Goal: Information Seeking & Learning: Learn about a topic

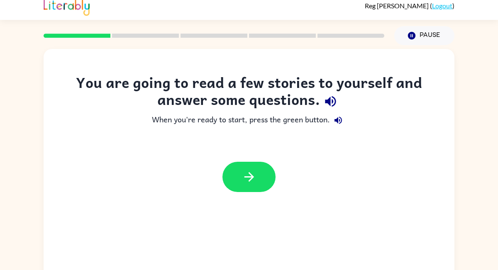
scroll to position [5, 0]
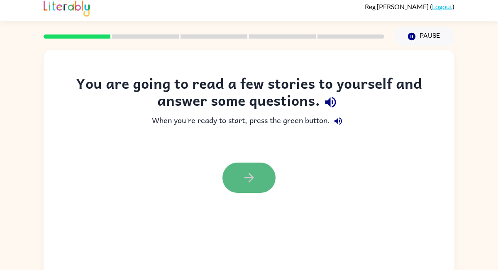
click at [259, 175] on button "button" at bounding box center [249, 178] width 53 height 30
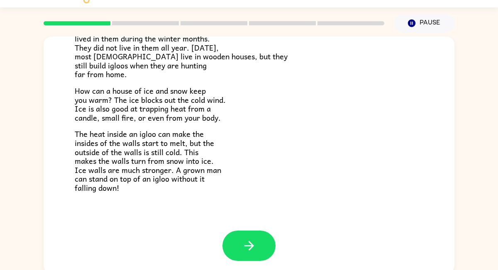
scroll to position [22, 0]
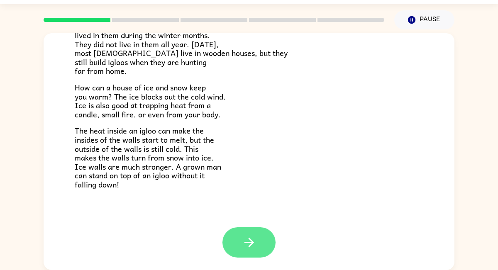
click at [254, 242] on icon "button" at bounding box center [249, 242] width 15 height 15
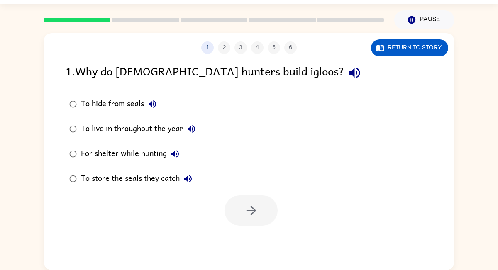
scroll to position [0, 0]
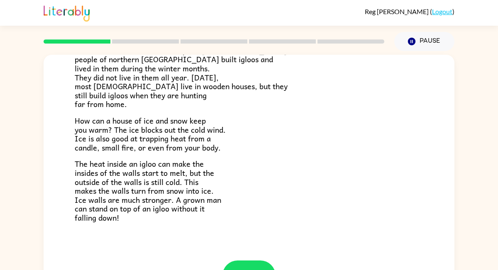
scroll to position [164, 0]
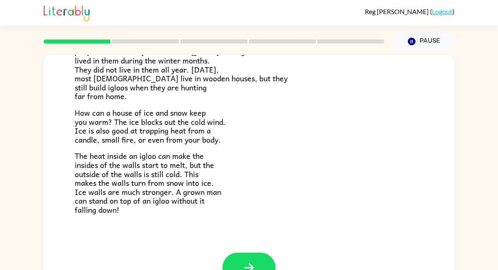
click at [241, 252] on div "A House of Snow and Ice Imagine you are hunting seals on the cold Arctic ice. Y…" at bounding box center [249, 72] width 411 height 362
click at [242, 255] on button "button" at bounding box center [249, 268] width 53 height 30
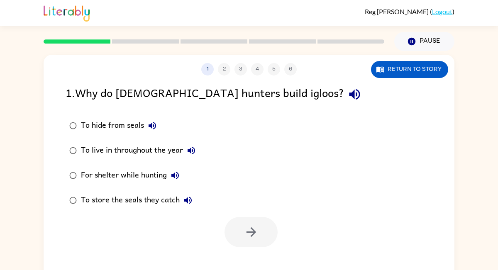
scroll to position [0, 0]
click at [99, 178] on div "For shelter while hunting" at bounding box center [132, 175] width 103 height 17
click at [236, 224] on button "button" at bounding box center [251, 232] width 53 height 30
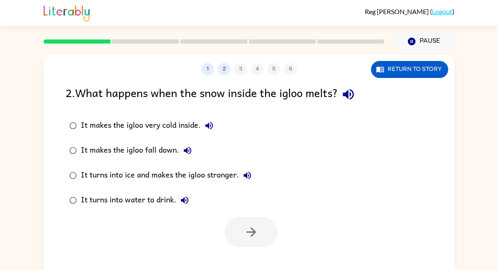
click at [108, 205] on div "It turns into water to drink." at bounding box center [137, 200] width 112 height 17
click at [236, 226] on button "button" at bounding box center [251, 232] width 53 height 30
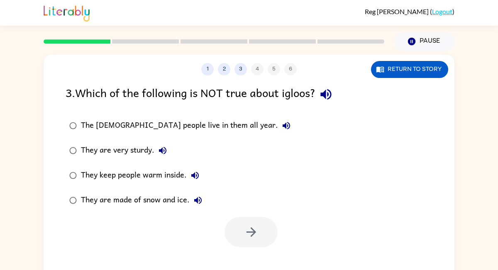
click at [128, 130] on div "The Inuit people live in them all year." at bounding box center [188, 126] width 214 height 17
click at [244, 226] on icon "button" at bounding box center [251, 232] width 15 height 15
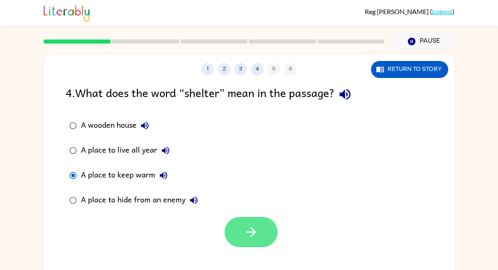
click at [258, 239] on icon "button" at bounding box center [251, 232] width 15 height 15
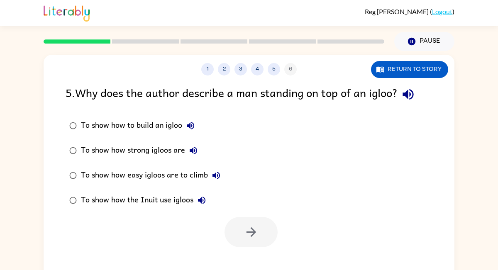
click at [88, 122] on div "To show how to build an igloo" at bounding box center [140, 126] width 118 height 17
click at [257, 226] on icon "button" at bounding box center [251, 232] width 15 height 15
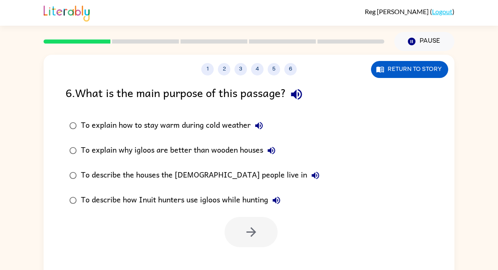
click at [202, 199] on div "To describe how Inuit hunters use igloos while hunting" at bounding box center [183, 200] width 204 height 17
click at [262, 232] on button "button" at bounding box center [251, 232] width 53 height 30
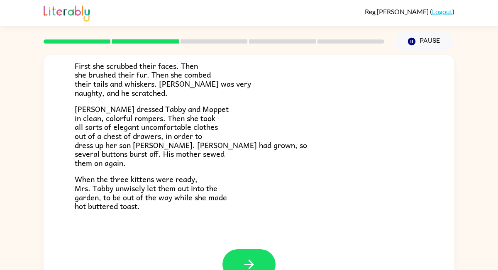
scroll to position [140, 0]
click at [261, 260] on button "button" at bounding box center [249, 265] width 53 height 30
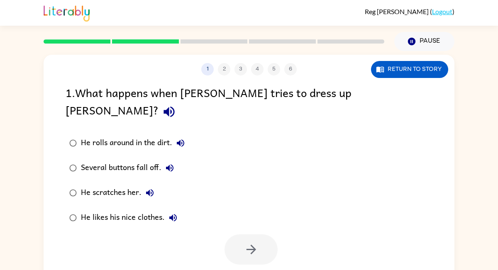
click at [125, 185] on div "He scratches her." at bounding box center [119, 193] width 77 height 17
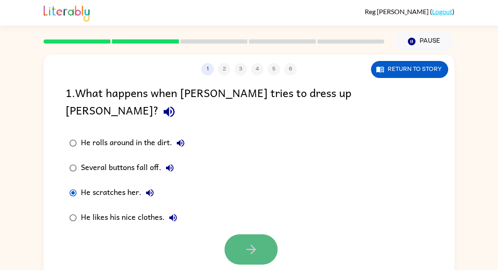
click at [250, 245] on icon "button" at bounding box center [251, 250] width 10 height 10
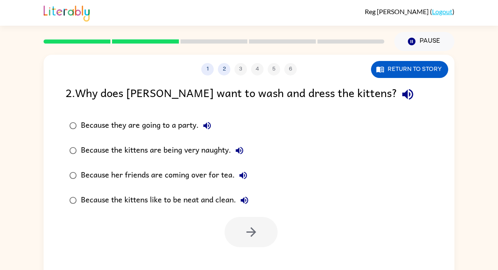
click at [154, 171] on div "Because her friends are coming over for tea." at bounding box center [166, 175] width 171 height 17
click at [244, 224] on button "button" at bounding box center [251, 232] width 53 height 30
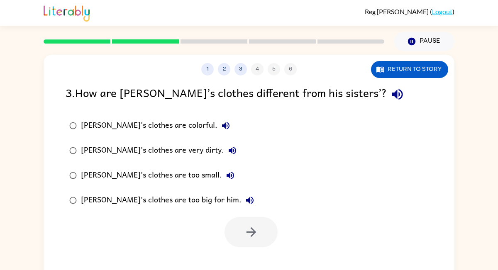
click at [163, 174] on div "Tom's clothes are too small." at bounding box center [160, 175] width 158 height 17
click at [251, 230] on icon "button" at bounding box center [251, 232] width 15 height 15
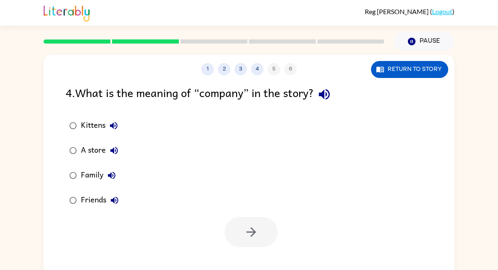
click at [98, 202] on div "Friends" at bounding box center [102, 200] width 42 height 17
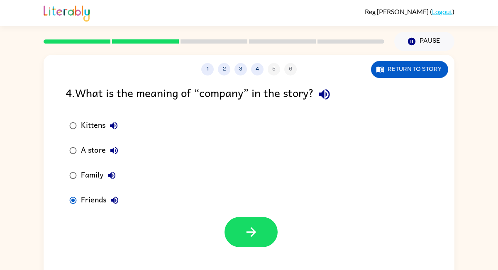
click at [91, 173] on div "Family" at bounding box center [100, 175] width 39 height 17
click at [91, 199] on div "Friends" at bounding box center [102, 200] width 42 height 17
click at [93, 179] on div "Family" at bounding box center [100, 175] width 39 height 17
click at [93, 198] on div "Friends" at bounding box center [102, 200] width 42 height 17
click at [92, 177] on div "Family" at bounding box center [100, 175] width 39 height 17
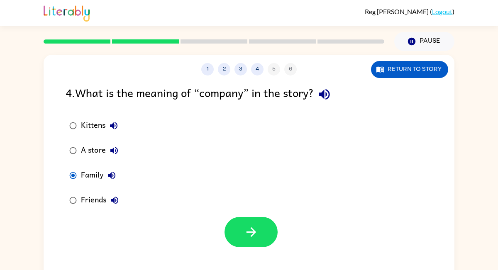
click at [94, 196] on div "Friends" at bounding box center [102, 200] width 42 height 17
click at [92, 174] on div "Family" at bounding box center [100, 175] width 39 height 17
click at [93, 205] on div "Friends" at bounding box center [102, 200] width 42 height 17
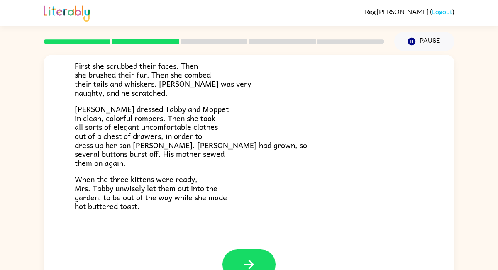
scroll to position [22, 0]
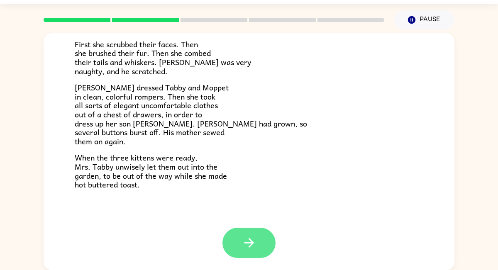
click at [256, 248] on icon "button" at bounding box center [249, 243] width 15 height 15
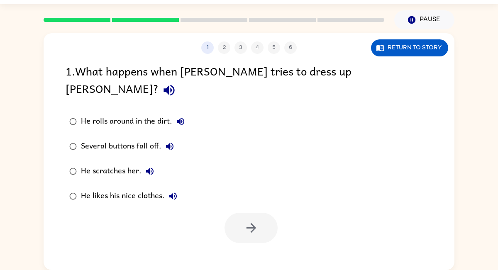
scroll to position [0, 0]
click at [117, 163] on div "He scratches her." at bounding box center [119, 171] width 77 height 17
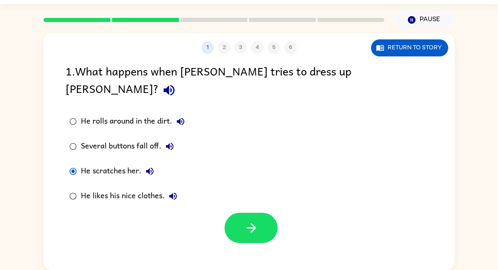
click at [256, 230] on div "1 2 3 4 5 6 Return to story 1 . What happens when Mrs. Cotton tries to dress up…" at bounding box center [249, 151] width 411 height 237
click at [255, 221] on button "button" at bounding box center [251, 228] width 53 height 30
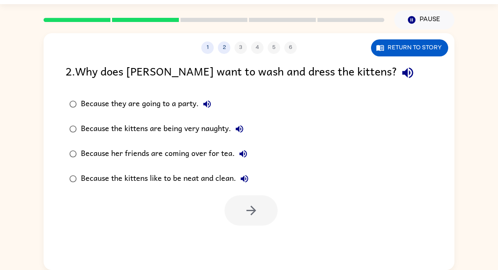
click at [214, 157] on div "Because her friends are coming over for tea." at bounding box center [166, 154] width 171 height 17
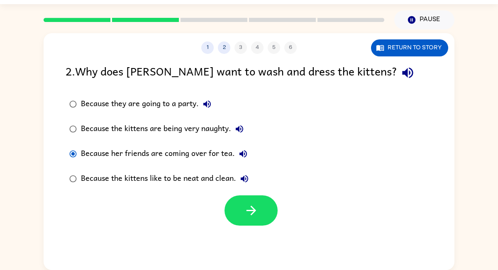
click at [242, 194] on div at bounding box center [249, 208] width 411 height 34
click at [245, 204] on icon "button" at bounding box center [251, 210] width 15 height 15
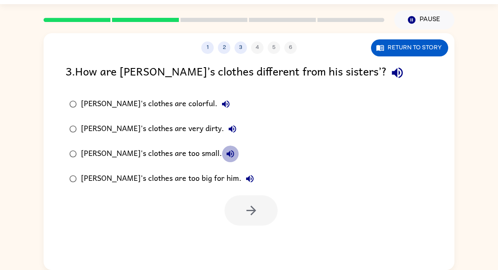
click at [225, 150] on icon "button" at bounding box center [230, 154] width 10 height 10
click at [164, 151] on div "Tom's clothes are too small." at bounding box center [160, 154] width 158 height 17
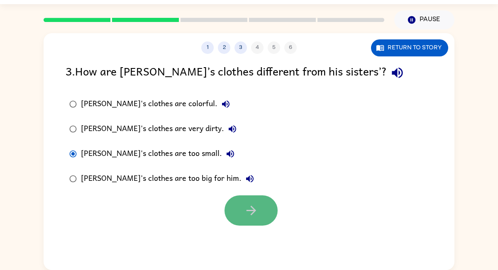
click at [239, 198] on button "button" at bounding box center [251, 211] width 53 height 30
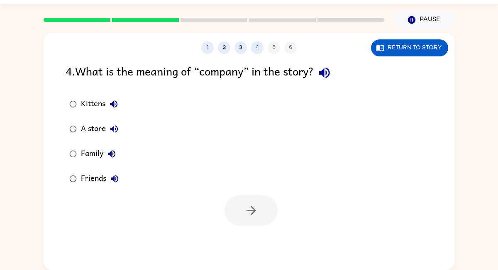
click at [101, 179] on div "Friends" at bounding box center [102, 179] width 42 height 17
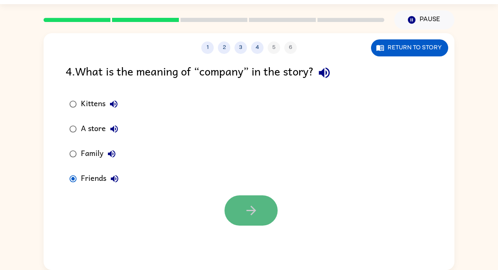
click at [245, 212] on icon "button" at bounding box center [251, 210] width 15 height 15
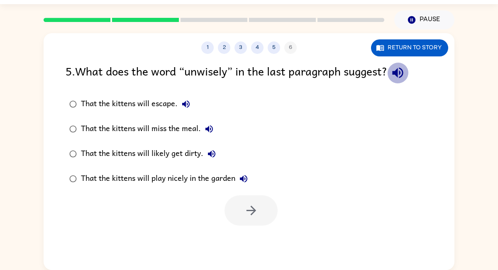
click at [404, 74] on icon "button" at bounding box center [398, 73] width 15 height 15
click at [177, 178] on div "That the kittens will play nicely in the garden" at bounding box center [166, 179] width 171 height 17
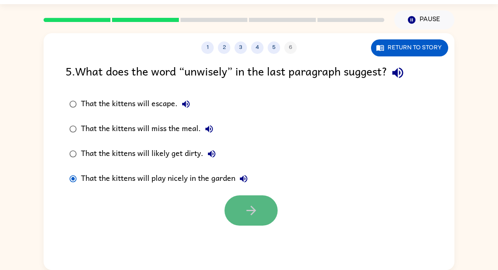
click at [262, 210] on button "button" at bounding box center [251, 211] width 53 height 30
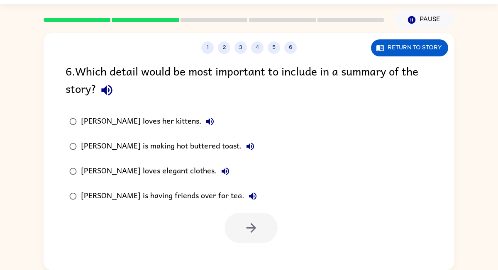
click at [144, 193] on div "Mrs. Cotton is having friends over for tea." at bounding box center [171, 196] width 180 height 17
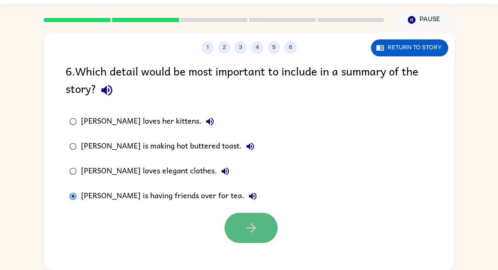
click at [252, 232] on icon "button" at bounding box center [251, 228] width 15 height 15
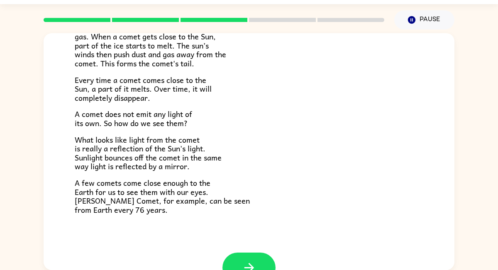
scroll to position [172, 0]
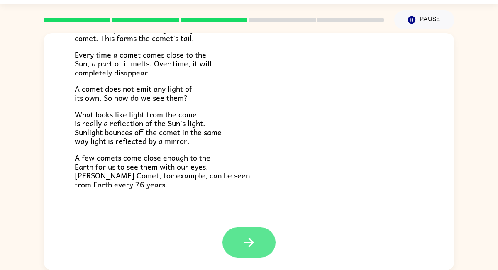
click at [242, 240] on icon "button" at bounding box center [249, 242] width 15 height 15
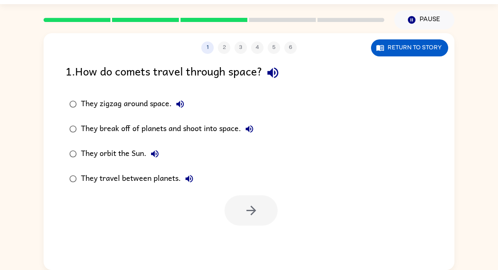
scroll to position [0, 0]
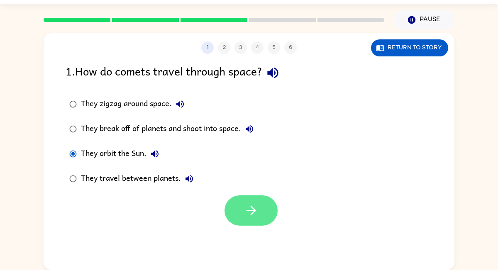
click at [246, 221] on button "button" at bounding box center [251, 211] width 53 height 30
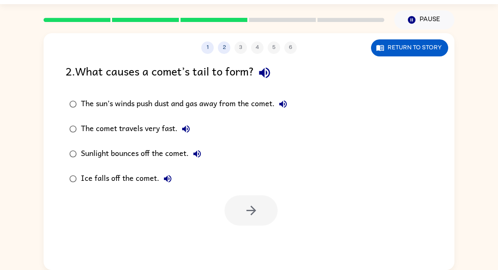
click at [232, 104] on div "The sun’s winds push dust and gas away from the comet." at bounding box center [186, 104] width 211 height 17
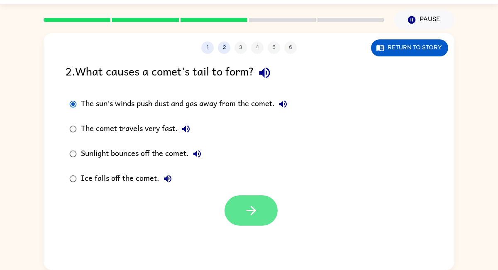
click at [240, 220] on button "button" at bounding box center [251, 211] width 53 height 30
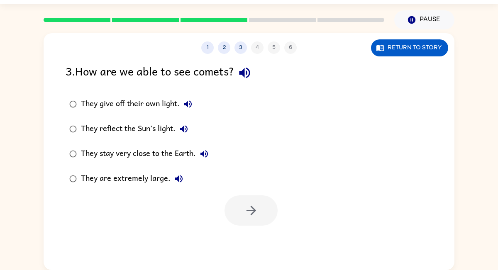
click at [128, 131] on div "They reflect the Sun’s light." at bounding box center [136, 129] width 111 height 17
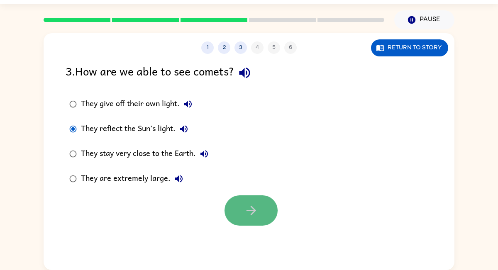
click at [271, 219] on button "button" at bounding box center [251, 211] width 53 height 30
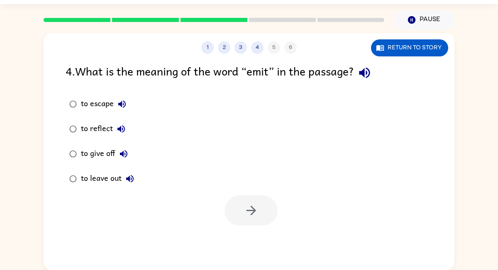
click at [93, 131] on div "to reflect" at bounding box center [105, 129] width 49 height 17
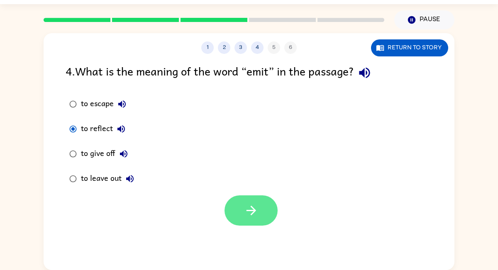
click at [255, 199] on button "button" at bounding box center [251, 211] width 53 height 30
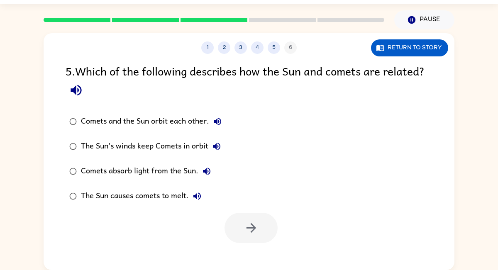
click at [174, 193] on div "The Sun causes comets to melt." at bounding box center [143, 196] width 125 height 17
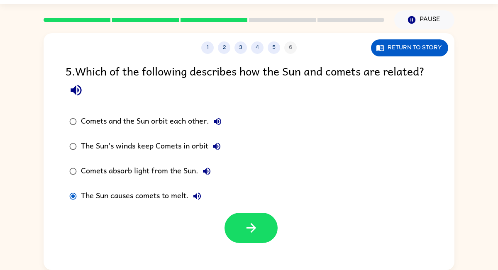
click at [277, 232] on div at bounding box center [251, 228] width 53 height 30
click at [271, 224] on button "button" at bounding box center [251, 228] width 53 height 30
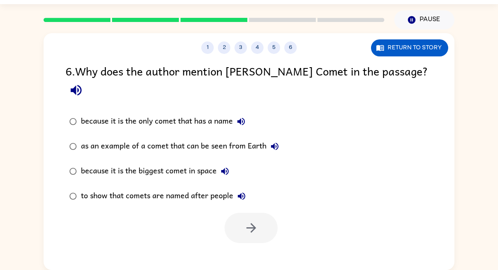
click at [211, 163] on div "because it is the biggest comet in space" at bounding box center [157, 171] width 152 height 17
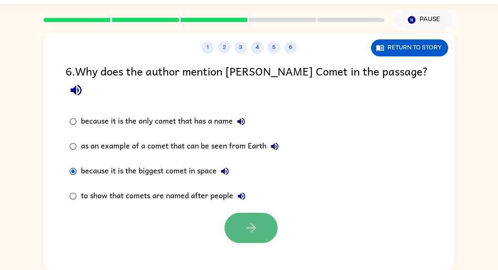
click at [247, 221] on icon "button" at bounding box center [251, 228] width 15 height 15
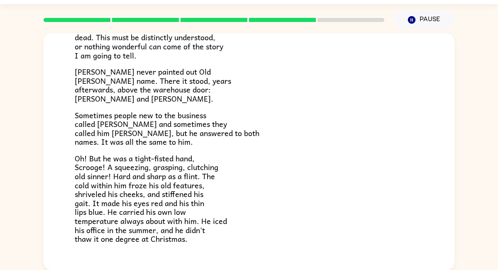
scroll to position [263, 0]
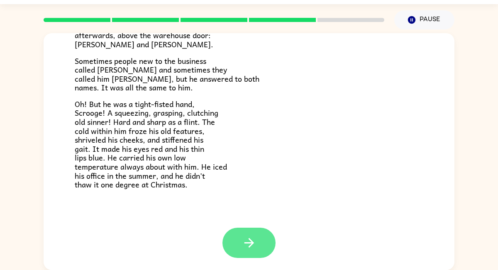
click at [267, 242] on button "button" at bounding box center [249, 243] width 53 height 30
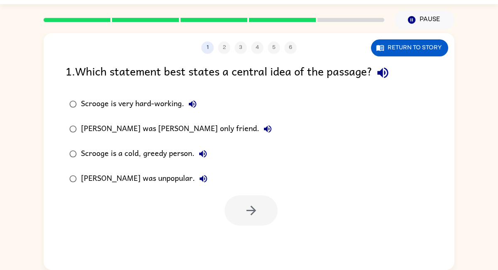
scroll to position [0, 0]
click at [143, 102] on div "Scrooge is very hard-working." at bounding box center [141, 104] width 120 height 17
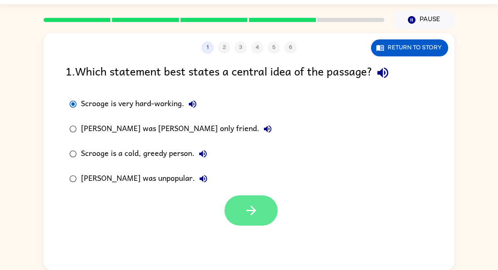
click at [244, 219] on button "button" at bounding box center [251, 211] width 53 height 30
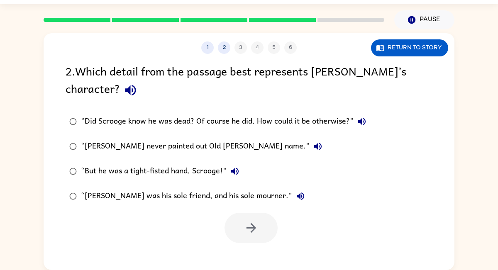
click at [125, 192] on div "“Scrooge was his sole friend, and his sole mourner."" at bounding box center [195, 196] width 228 height 17
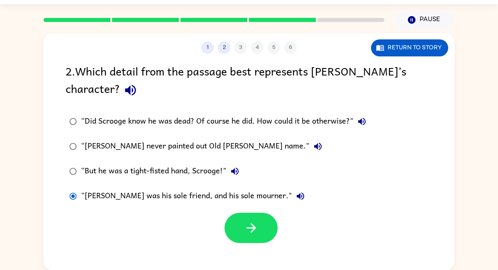
click at [156, 167] on div "“But he was a tight-fisted hand, Scrooge!"" at bounding box center [162, 171] width 162 height 17
click at [163, 126] on div "“Did Scrooge know he was dead? Of course he did. How could it be otherwise?"" at bounding box center [225, 121] width 289 height 17
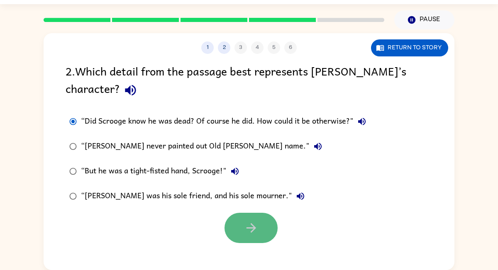
click at [261, 215] on button "button" at bounding box center [251, 228] width 53 height 30
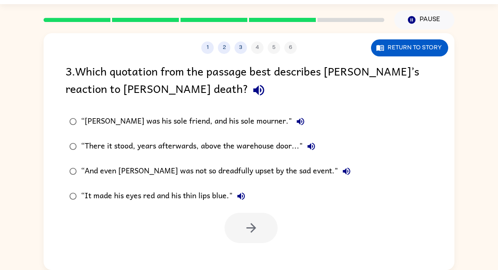
click at [96, 192] on div "“It made his eyes red and his thin lips blue."" at bounding box center [165, 196] width 169 height 17
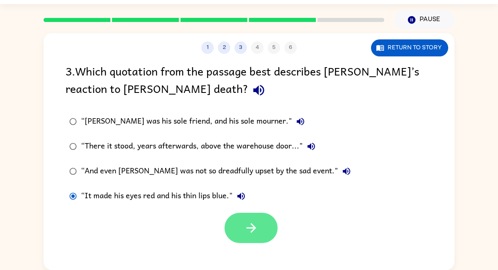
click at [272, 222] on button "button" at bounding box center [251, 228] width 53 height 30
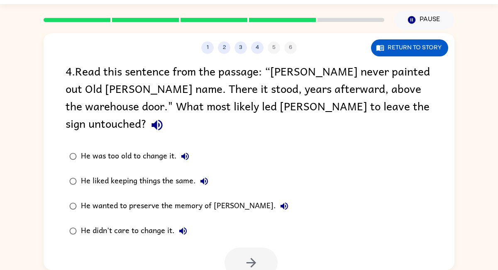
click at [149, 173] on div "He liked keeping things the same." at bounding box center [147, 181] width 132 height 17
click at [150, 198] on div "He wanted to preserve the memory of Marley." at bounding box center [187, 206] width 212 height 17
click at [238, 248] on button "button" at bounding box center [251, 263] width 53 height 30
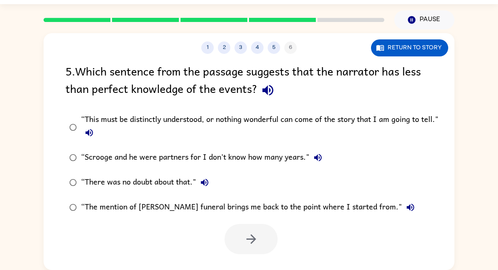
click at [198, 118] on div "“This must be distinctly understood, or nothing wonderful can come of the story…" at bounding box center [262, 127] width 363 height 28
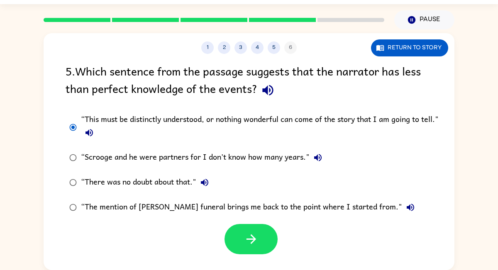
click at [156, 181] on div "“There was no doubt about that."" at bounding box center [147, 182] width 132 height 17
click at [241, 245] on button "button" at bounding box center [251, 239] width 53 height 30
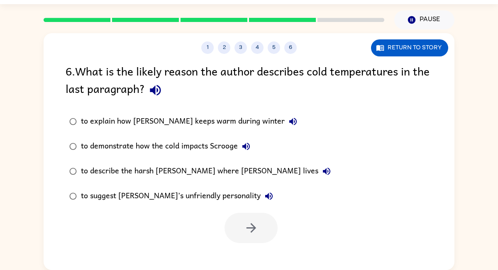
click at [188, 172] on div "to describe the harsh winters where Scrooge lives" at bounding box center [208, 171] width 254 height 17
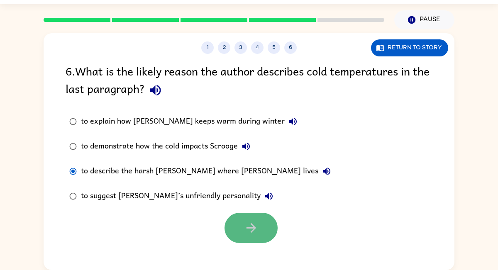
click at [244, 220] on button "button" at bounding box center [251, 228] width 53 height 30
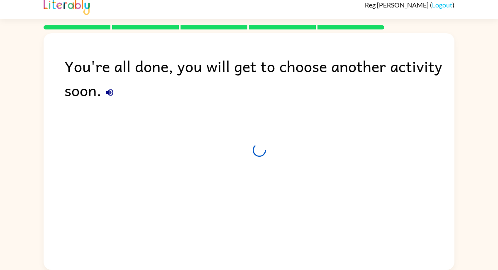
scroll to position [7, 0]
